Goal: Find specific page/section: Find specific page/section

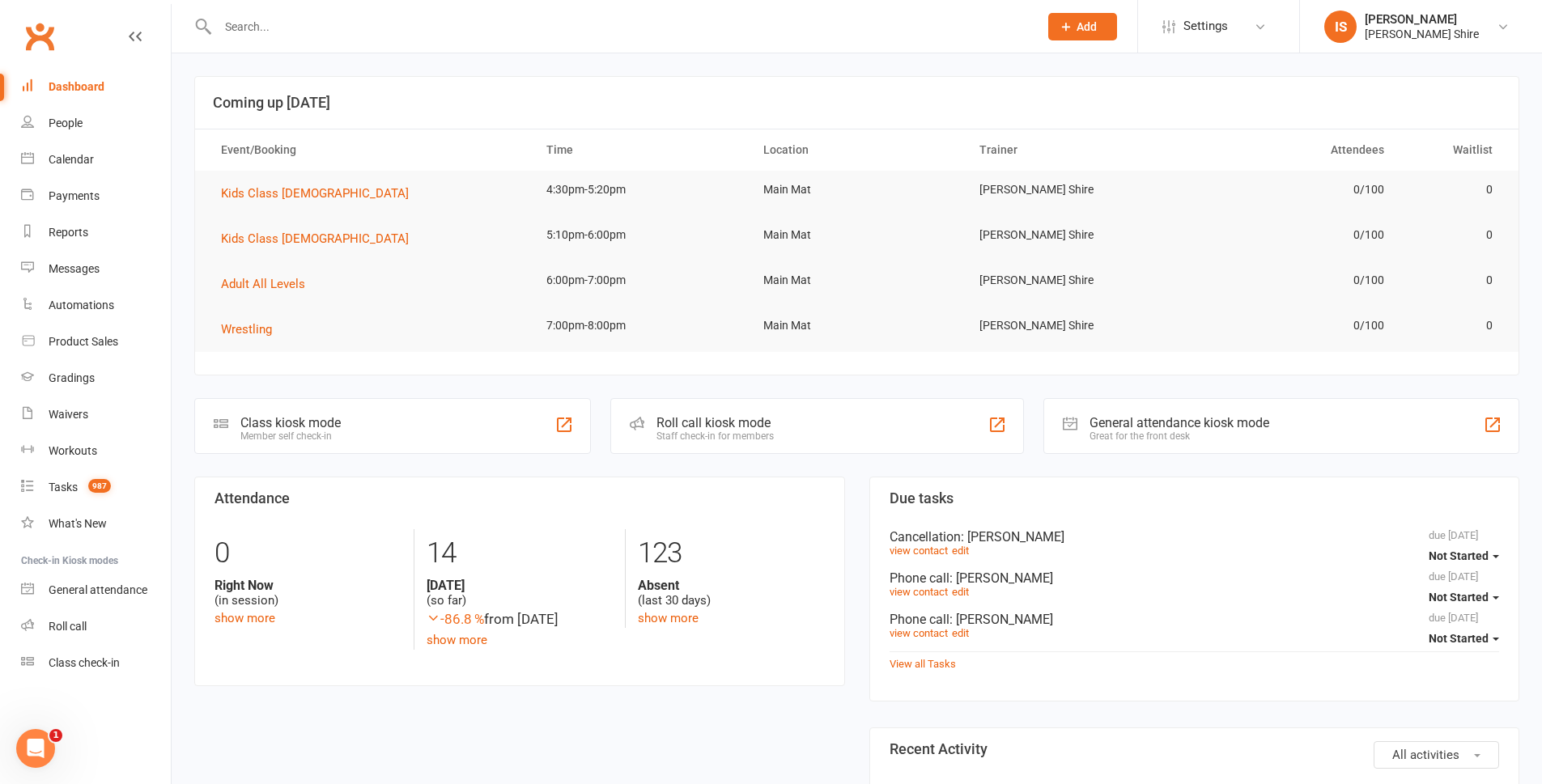
click at [310, 23] on input "text" at bounding box center [620, 27] width 814 height 23
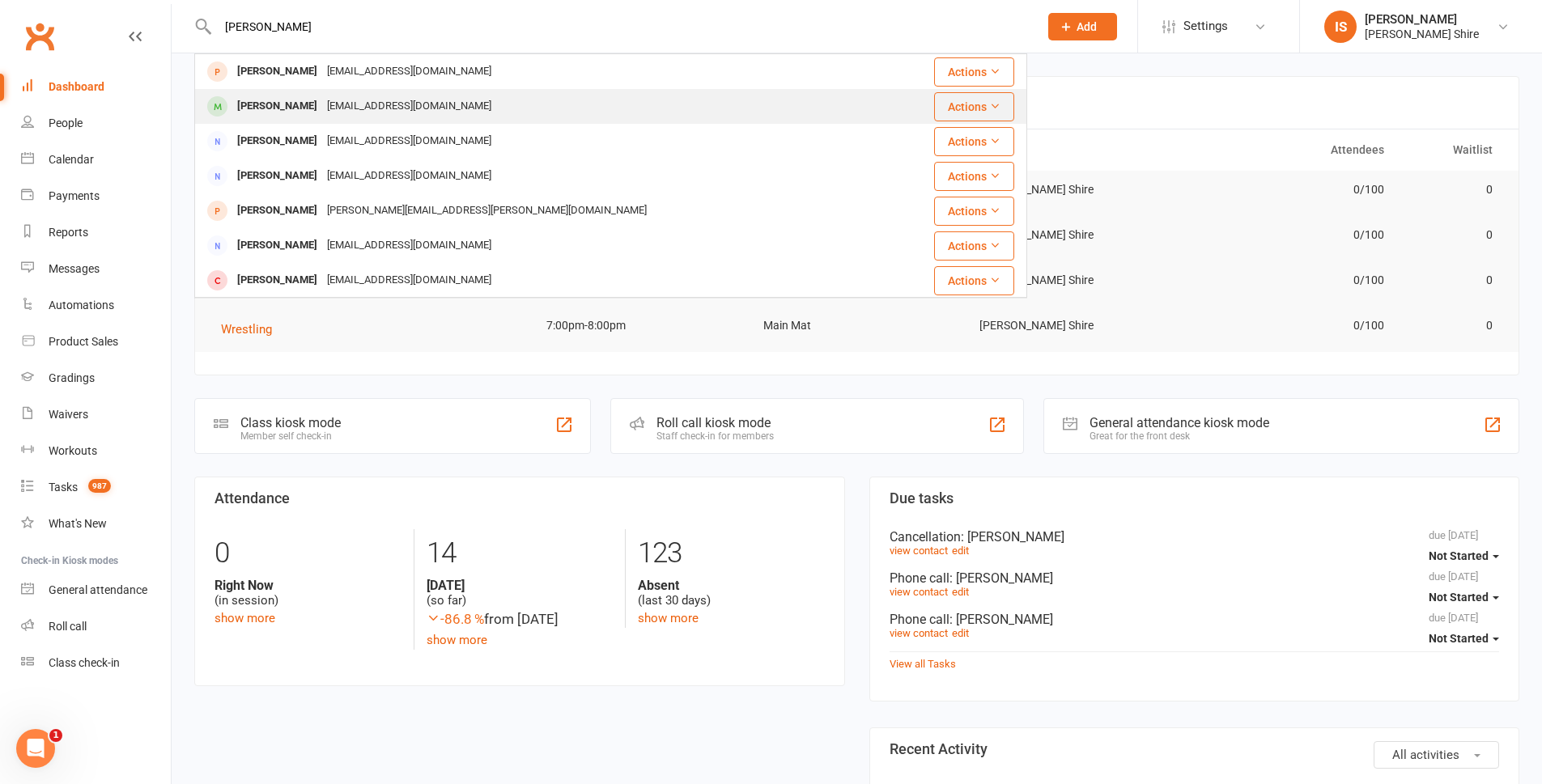
type input "[PERSON_NAME]"
click at [411, 115] on div "[EMAIL_ADDRESS][DOMAIN_NAME]" at bounding box center [409, 105] width 174 height 23
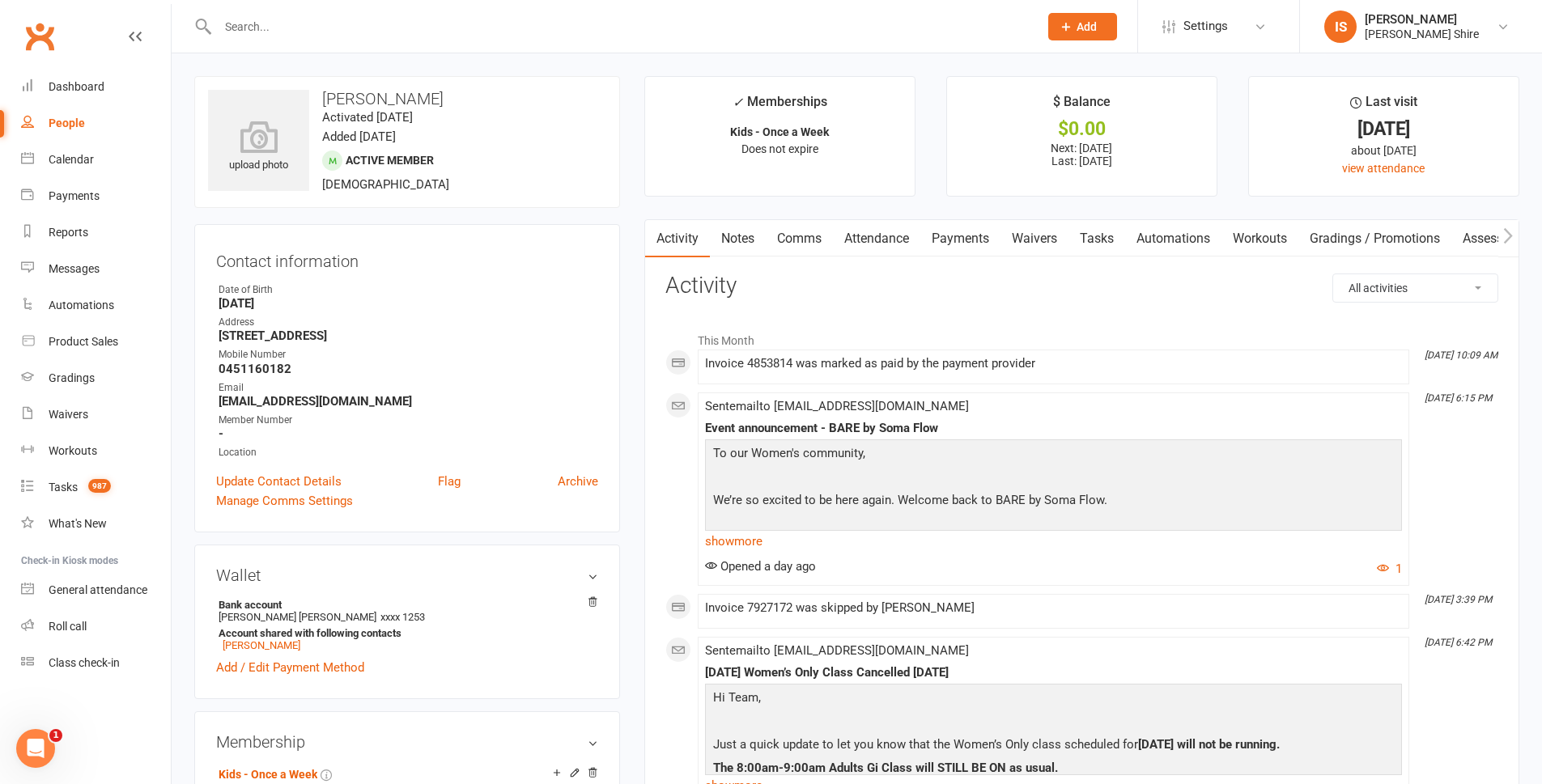
click at [959, 236] on link "Payments" at bounding box center [960, 239] width 80 height 37
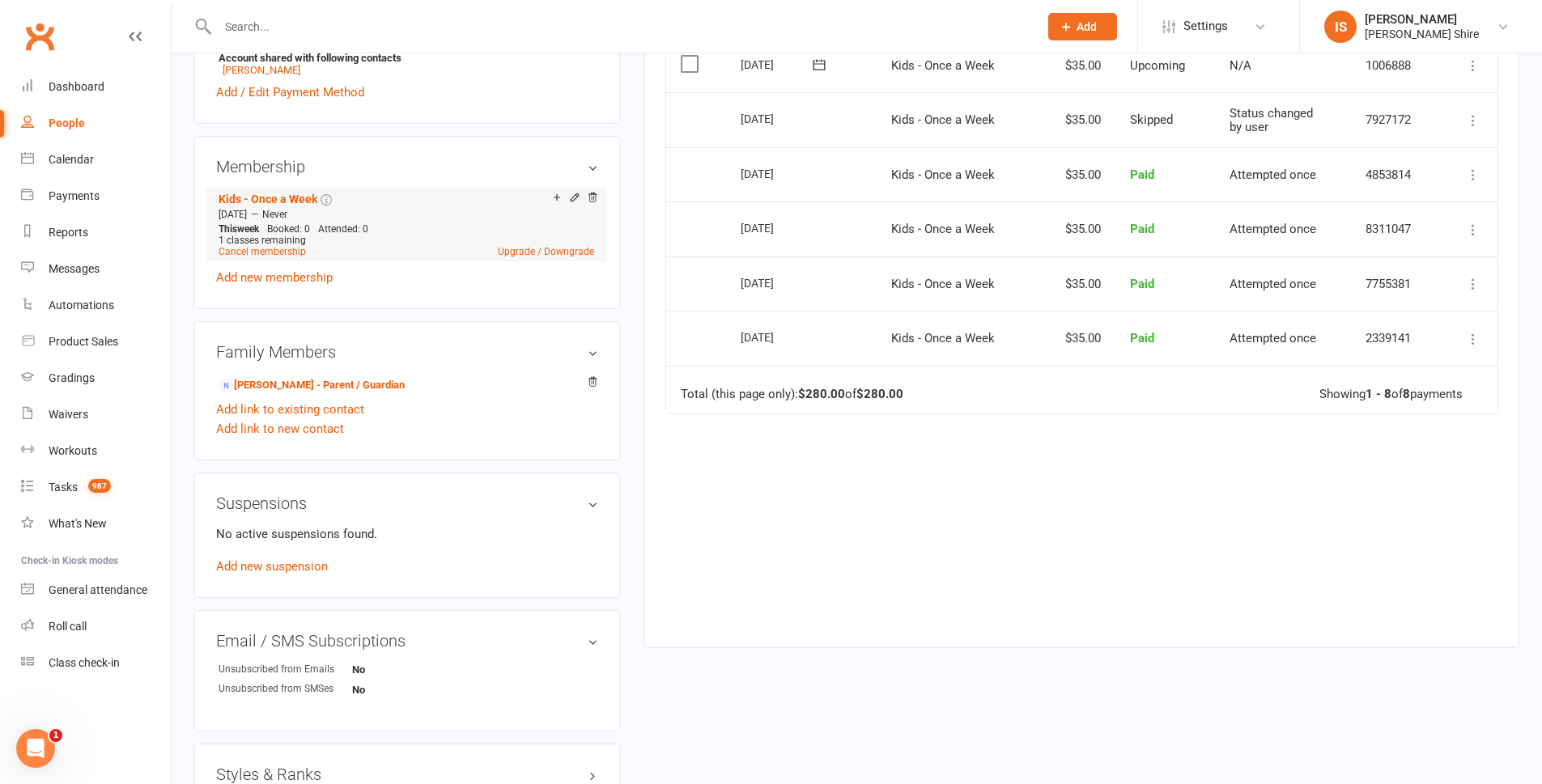
scroll to position [567, 0]
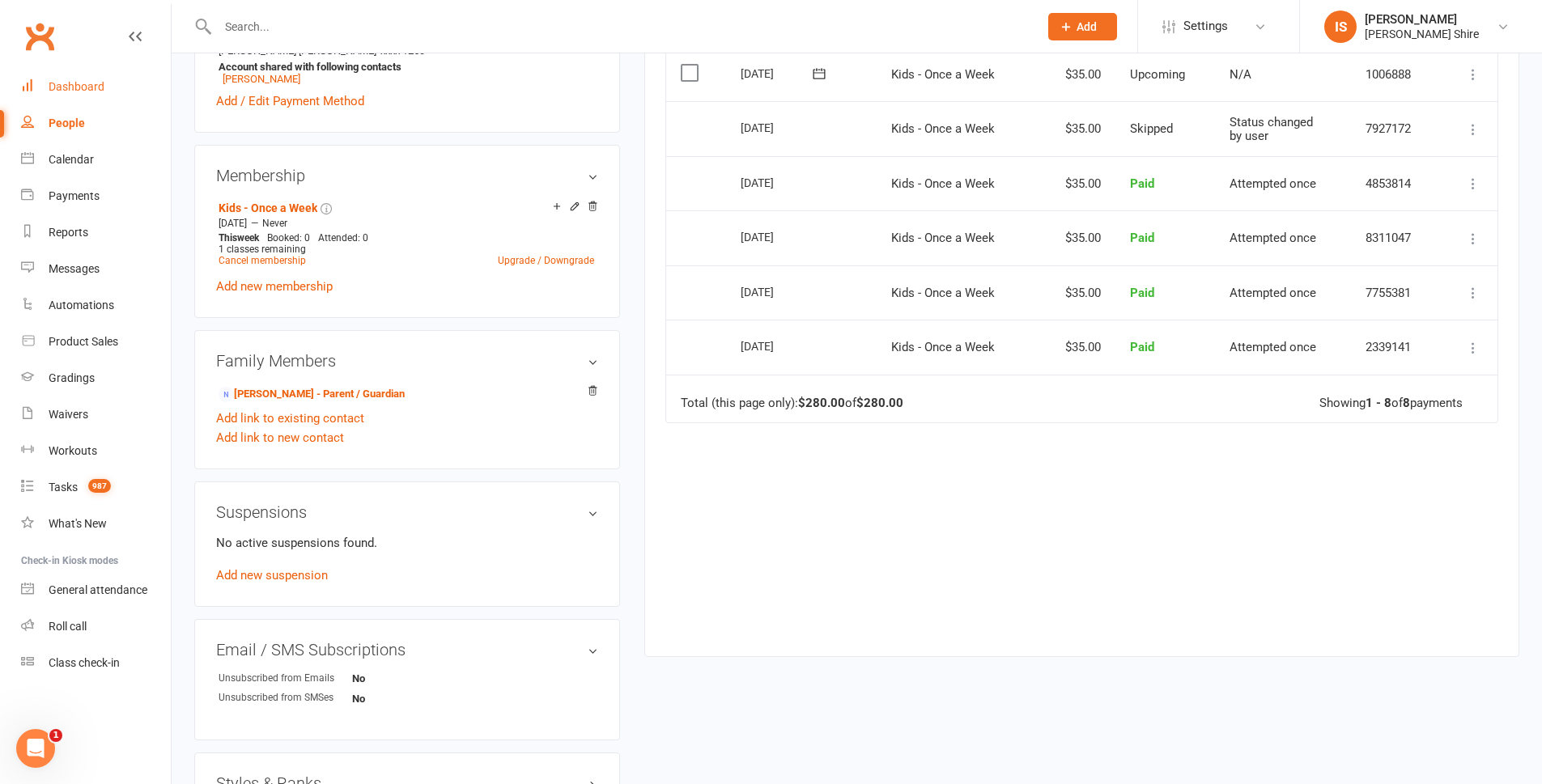
drag, startPoint x: 69, startPoint y: 88, endPoint x: 127, endPoint y: 134, distance: 74.0
click at [69, 88] on div "Dashboard" at bounding box center [77, 87] width 56 height 13
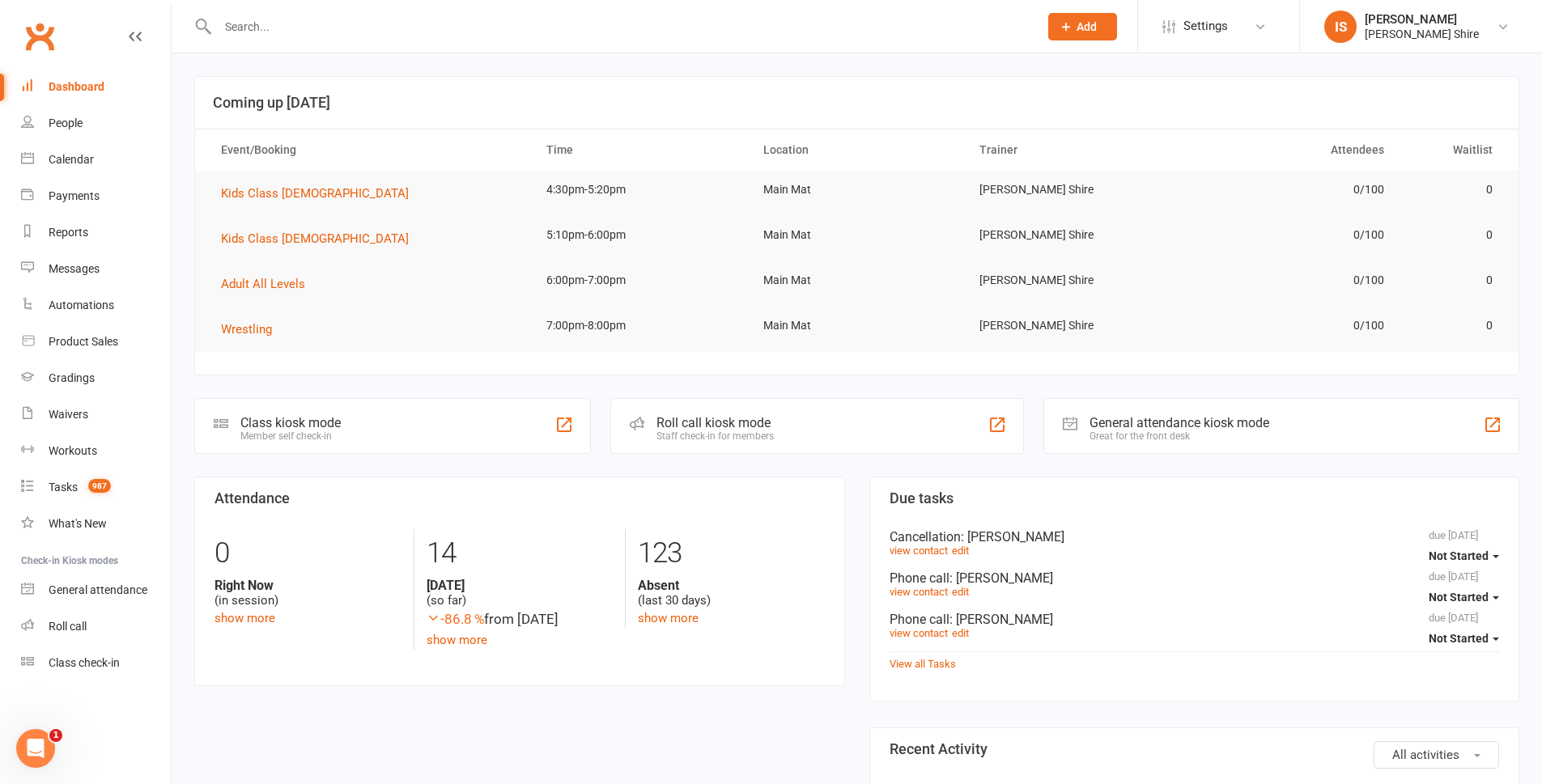
click at [242, 31] on input "text" at bounding box center [620, 27] width 814 height 23
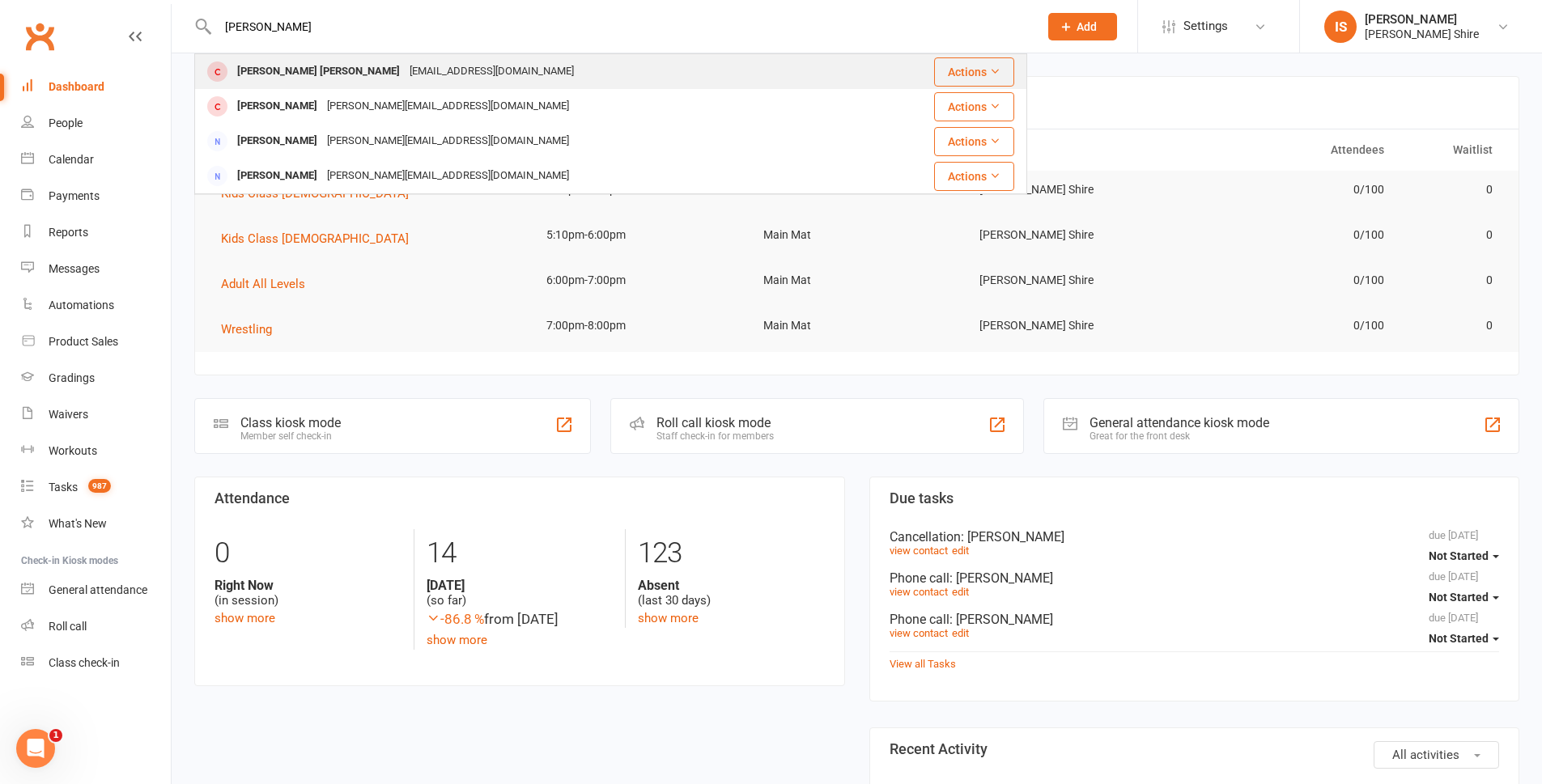
type input "[PERSON_NAME]"
click at [295, 75] on div "[PERSON_NAME] [PERSON_NAME]" at bounding box center [318, 71] width 172 height 23
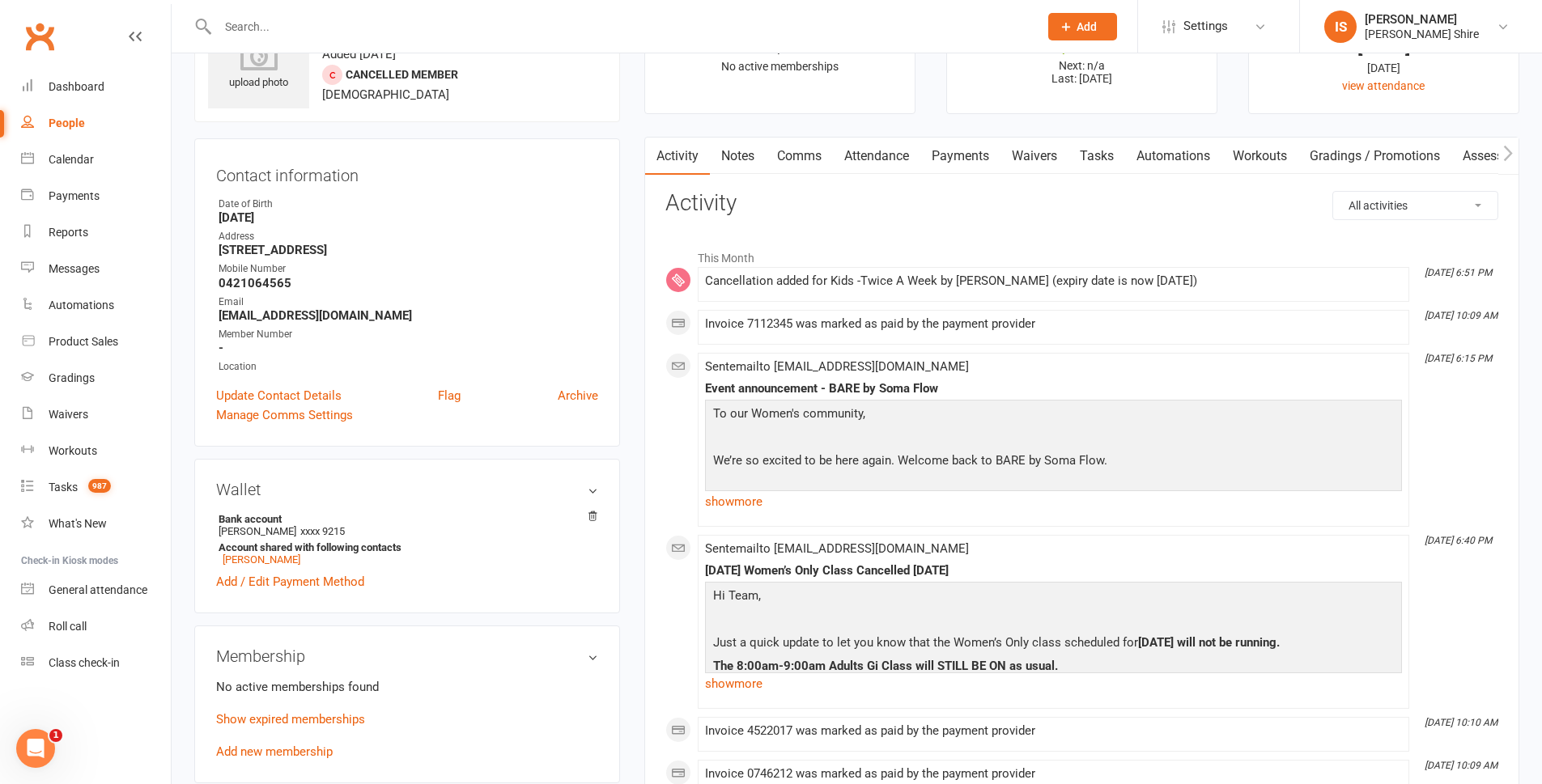
scroll to position [81, 0]
